Goal: Navigation & Orientation: Find specific page/section

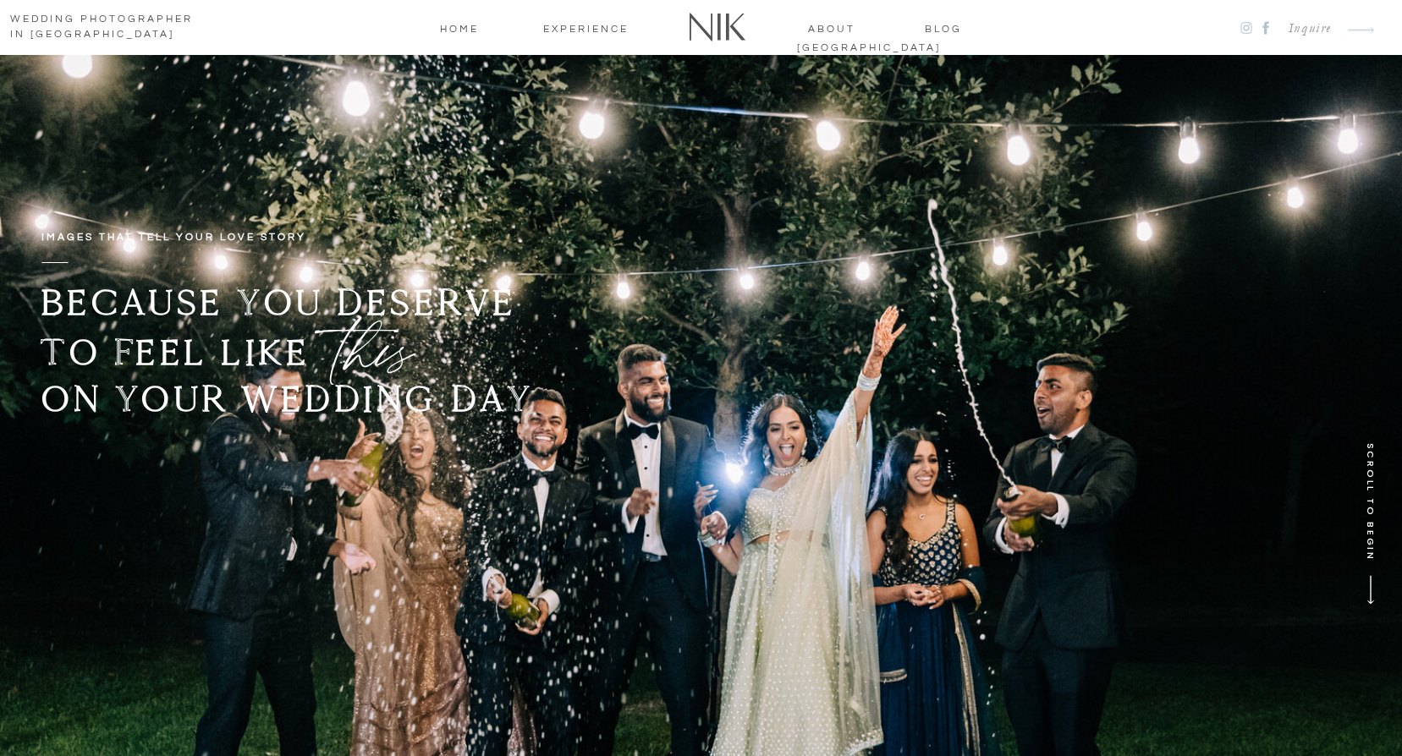
click at [830, 27] on nav "about [GEOGRAPHIC_DATA]" at bounding box center [832, 27] width 70 height 15
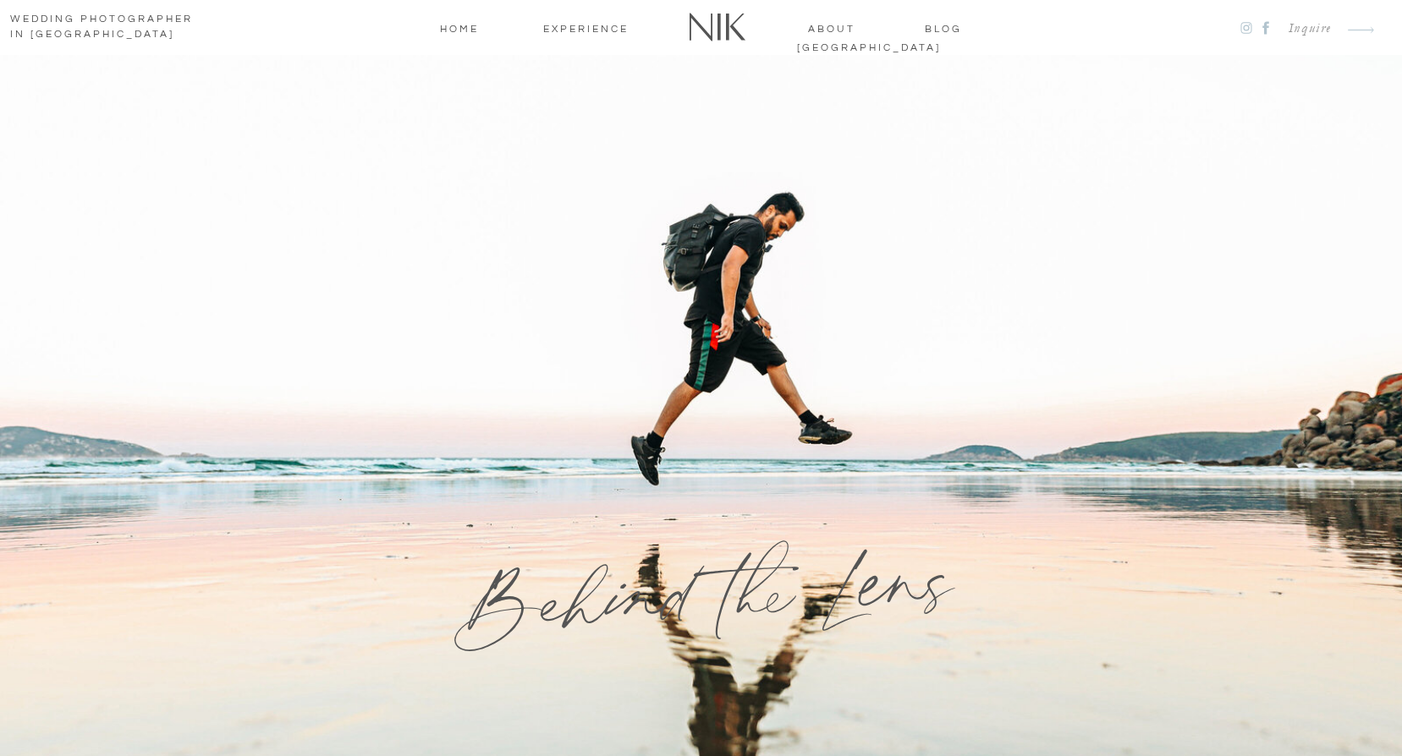
click at [458, 23] on nav "home" at bounding box center [459, 27] width 68 height 15
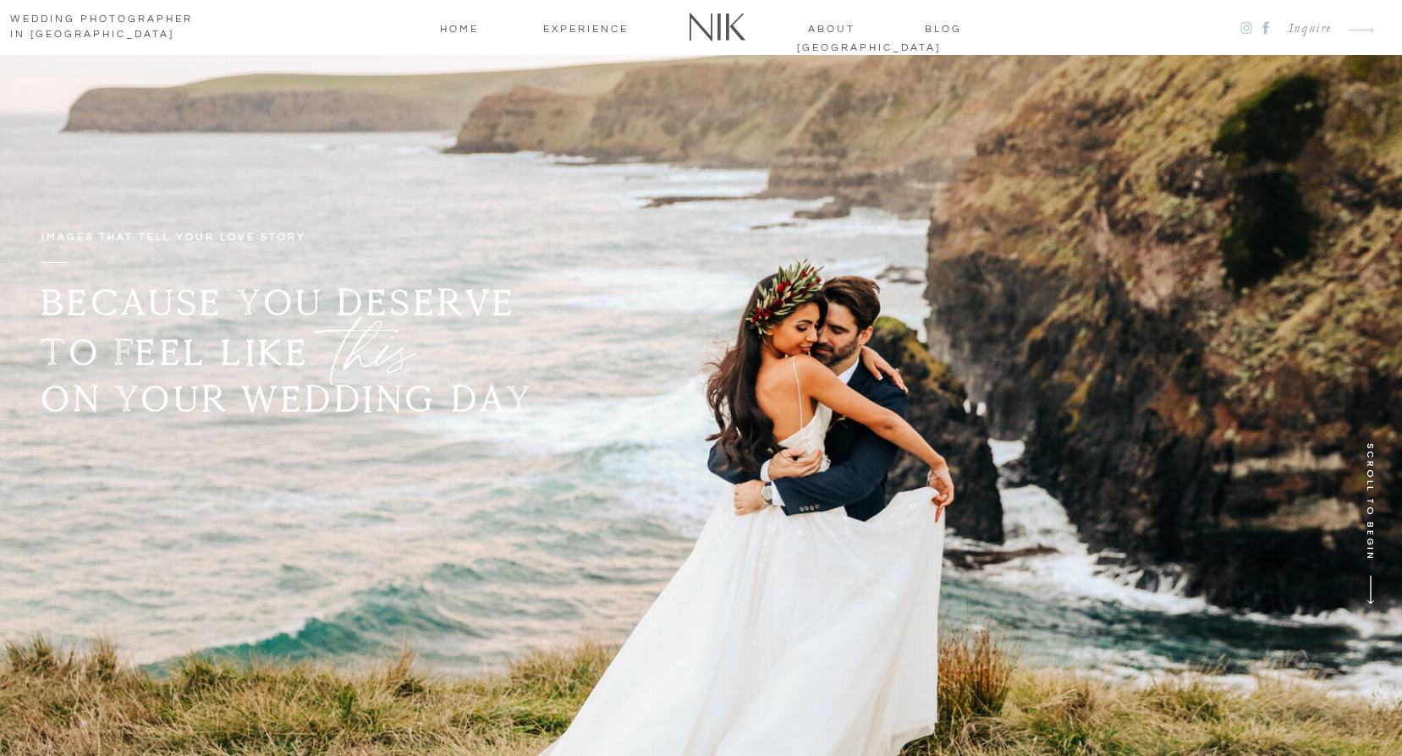
click at [862, 26] on nav "about [GEOGRAPHIC_DATA]" at bounding box center [832, 27] width 70 height 15
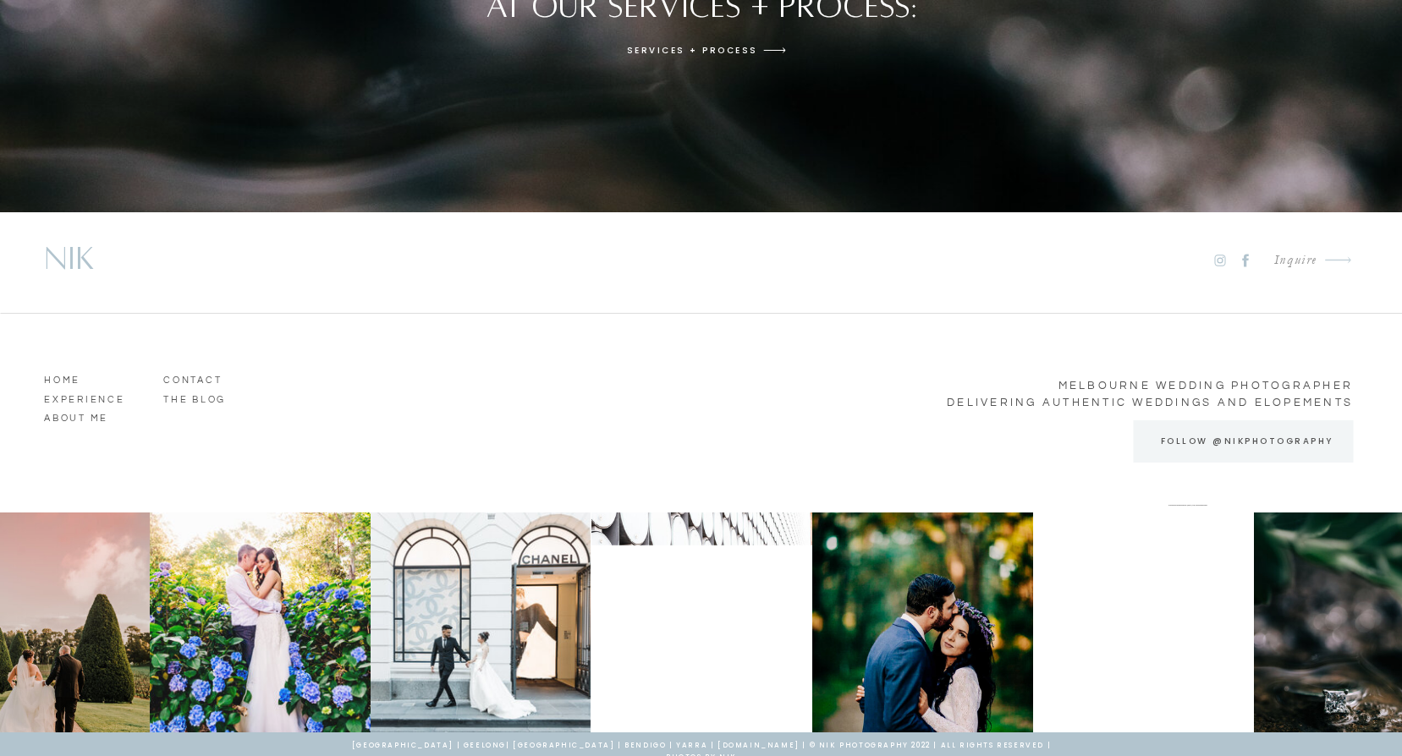
scroll to position [5223, 0]
